Goal: Task Accomplishment & Management: Use online tool/utility

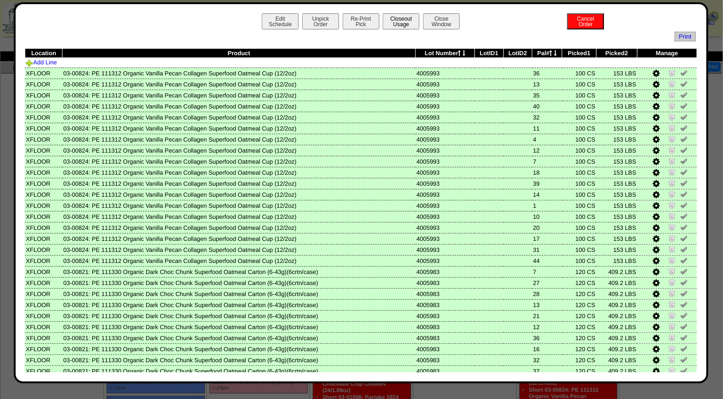
click at [386, 20] on button "Closeout Usage" at bounding box center [401, 21] width 37 height 16
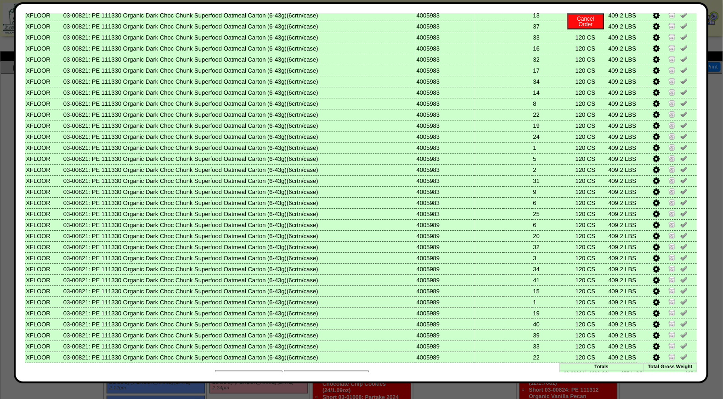
scroll to position [368, 0]
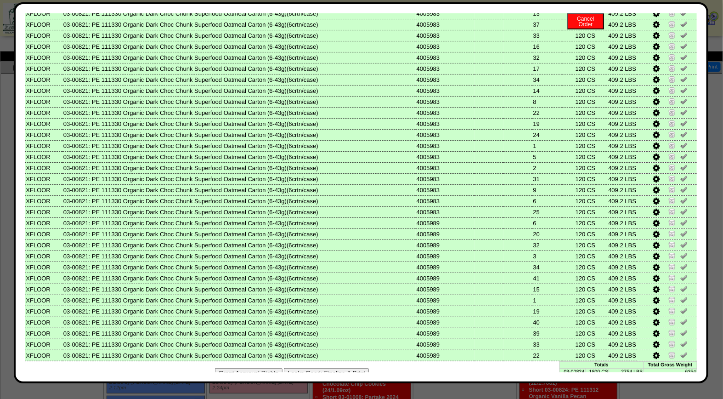
click at [356, 368] on button "Looks Good: Finalize & Print" at bounding box center [326, 373] width 85 height 10
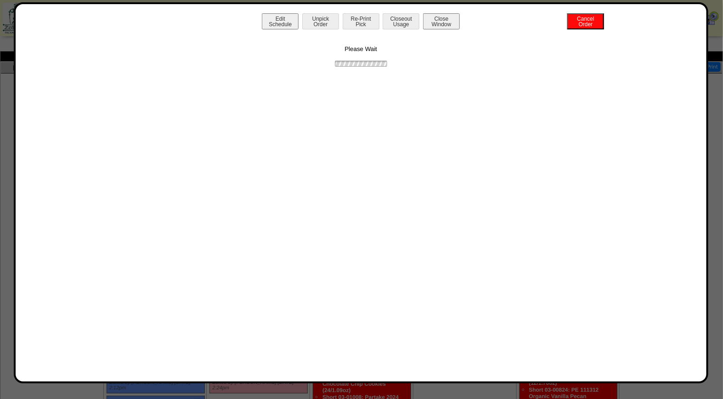
scroll to position [0, 0]
click at [365, 19] on button "Print BOL" at bounding box center [361, 21] width 37 height 16
